Goal: Use online tool/utility: Utilize a website feature to perform a specific function

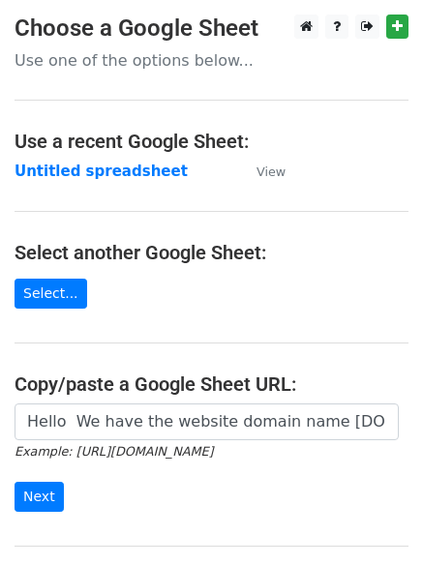
scroll to position [0, 4596]
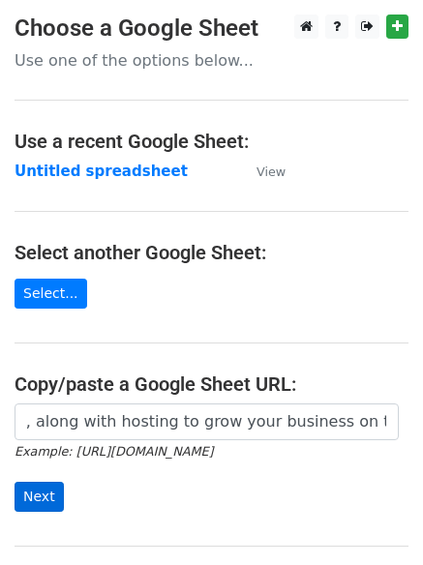
type input "Hello We have the website domain name [DOMAIN_NAME] for sale on Godaddy for $39…"
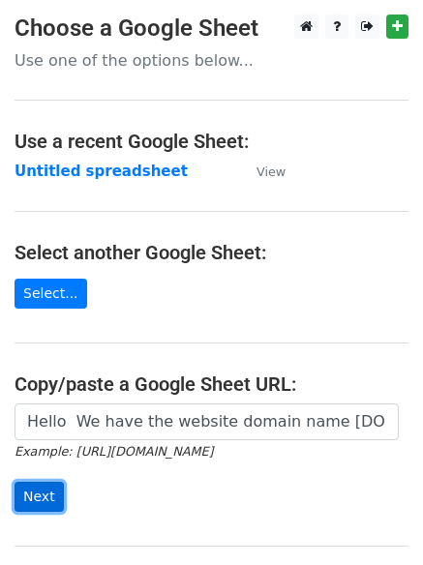
click at [53, 504] on input "Next" at bounding box center [39, 497] width 49 height 30
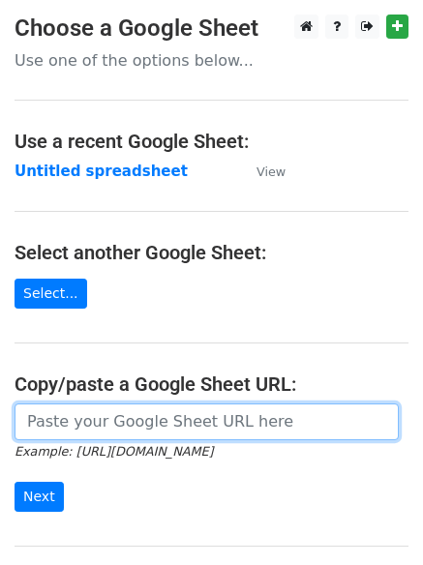
click at [64, 426] on input "url" at bounding box center [207, 422] width 384 height 37
paste input "[URL][DOMAIN_NAME]"
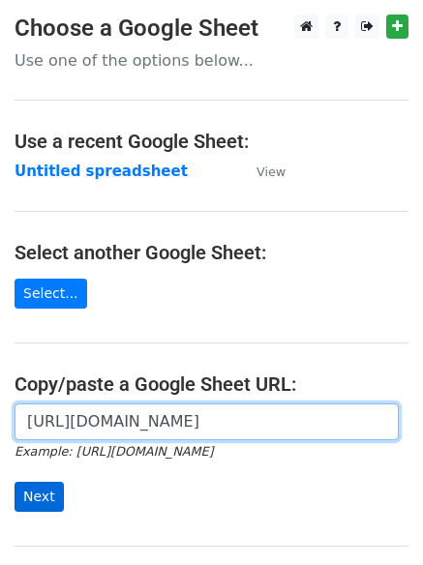
type input "[URL][DOMAIN_NAME]"
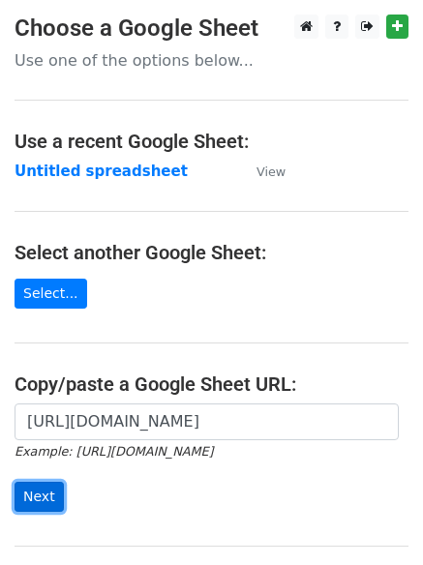
click at [46, 508] on input "Next" at bounding box center [39, 497] width 49 height 30
